Goal: Information Seeking & Learning: Learn about a topic

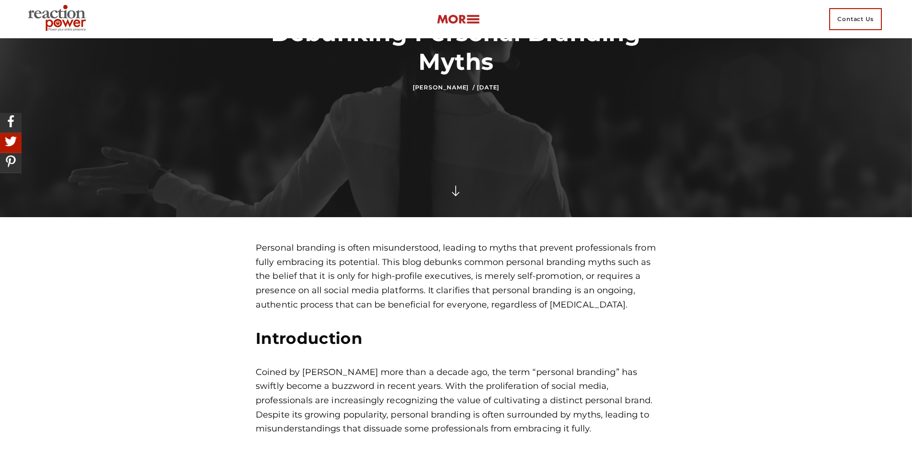
scroll to position [144, 0]
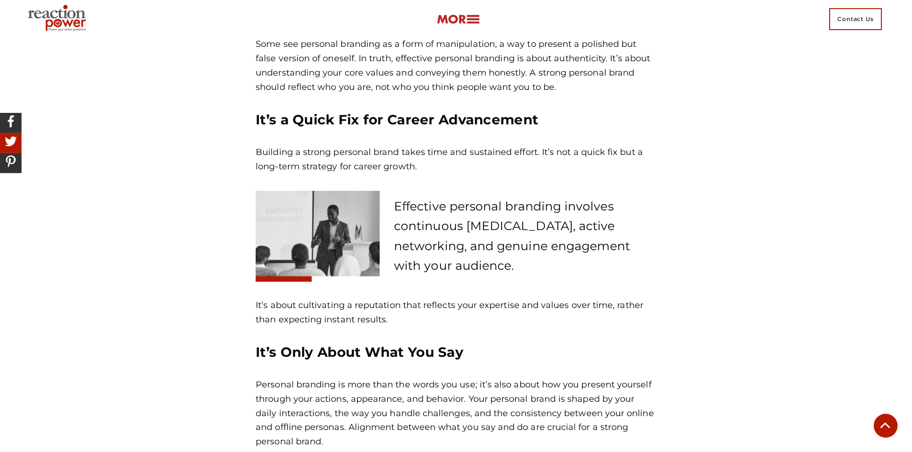
scroll to position [1483, 0]
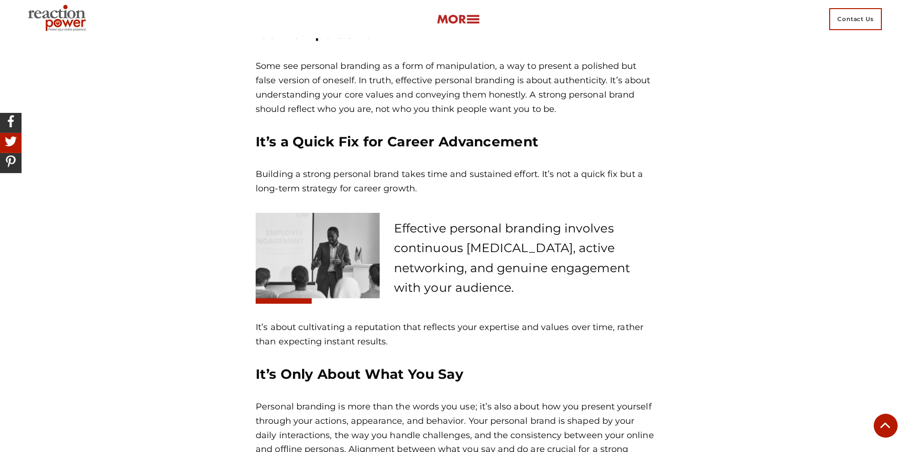
click at [60, 162] on div "Personal branding is often misunderstood, leading to myths that prevent profess…" at bounding box center [456, 227] width 912 height 2698
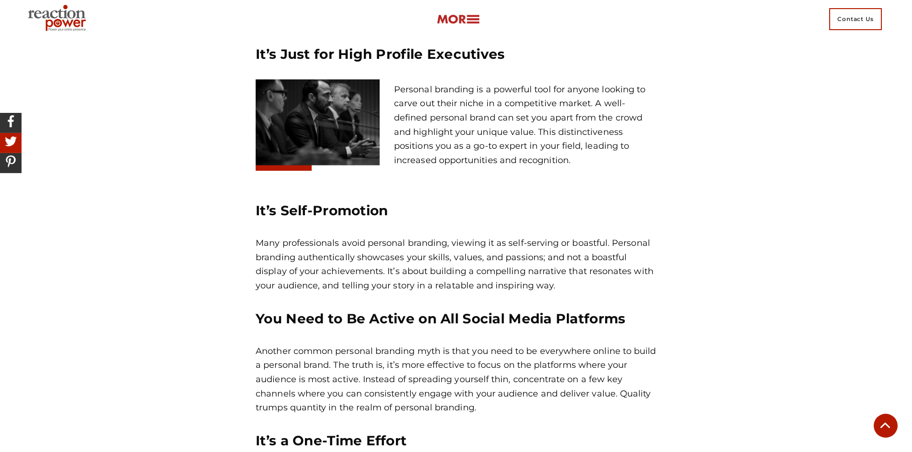
scroll to position [718, 0]
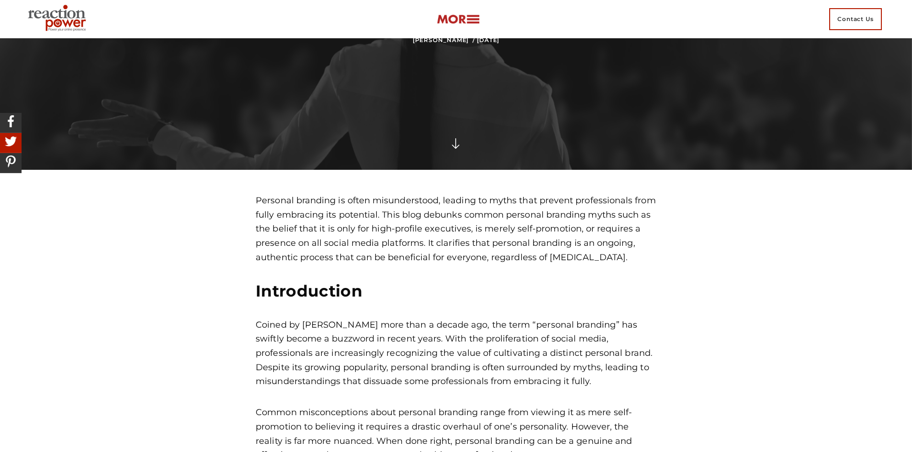
scroll to position [239, 0]
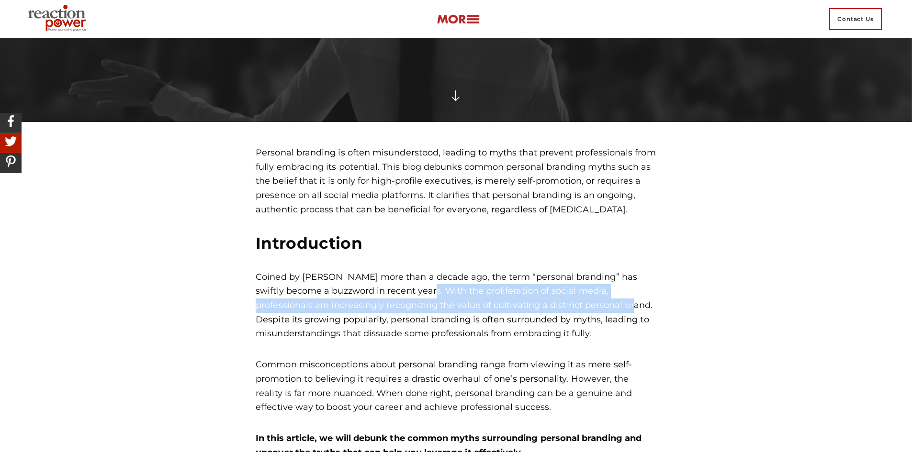
drag, startPoint x: 417, startPoint y: 290, endPoint x: 572, endPoint y: 304, distance: 155.7
click at [572, 304] on p "Coined by [PERSON_NAME] more than a decade ago, the term “personal branding” ha…" at bounding box center [456, 305] width 400 height 71
copy p "With the proliferation of social media, professionals are increasingly recogniz…"
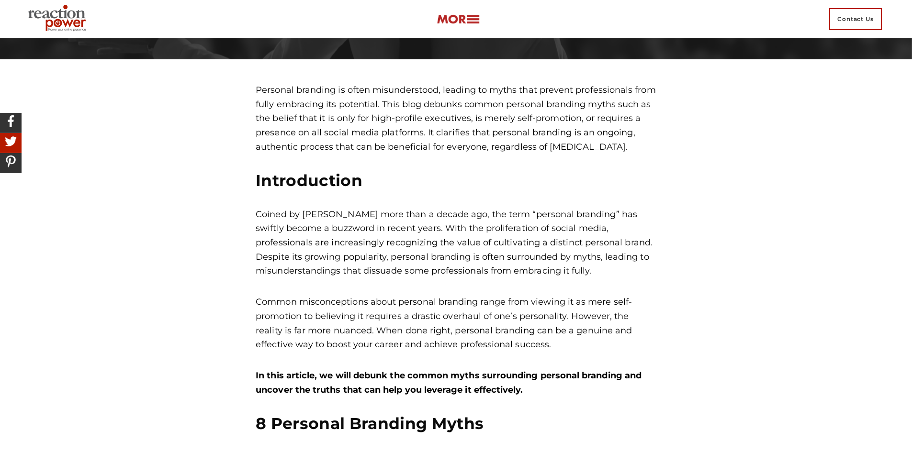
scroll to position [287, 0]
